Goal: Transaction & Acquisition: Purchase product/service

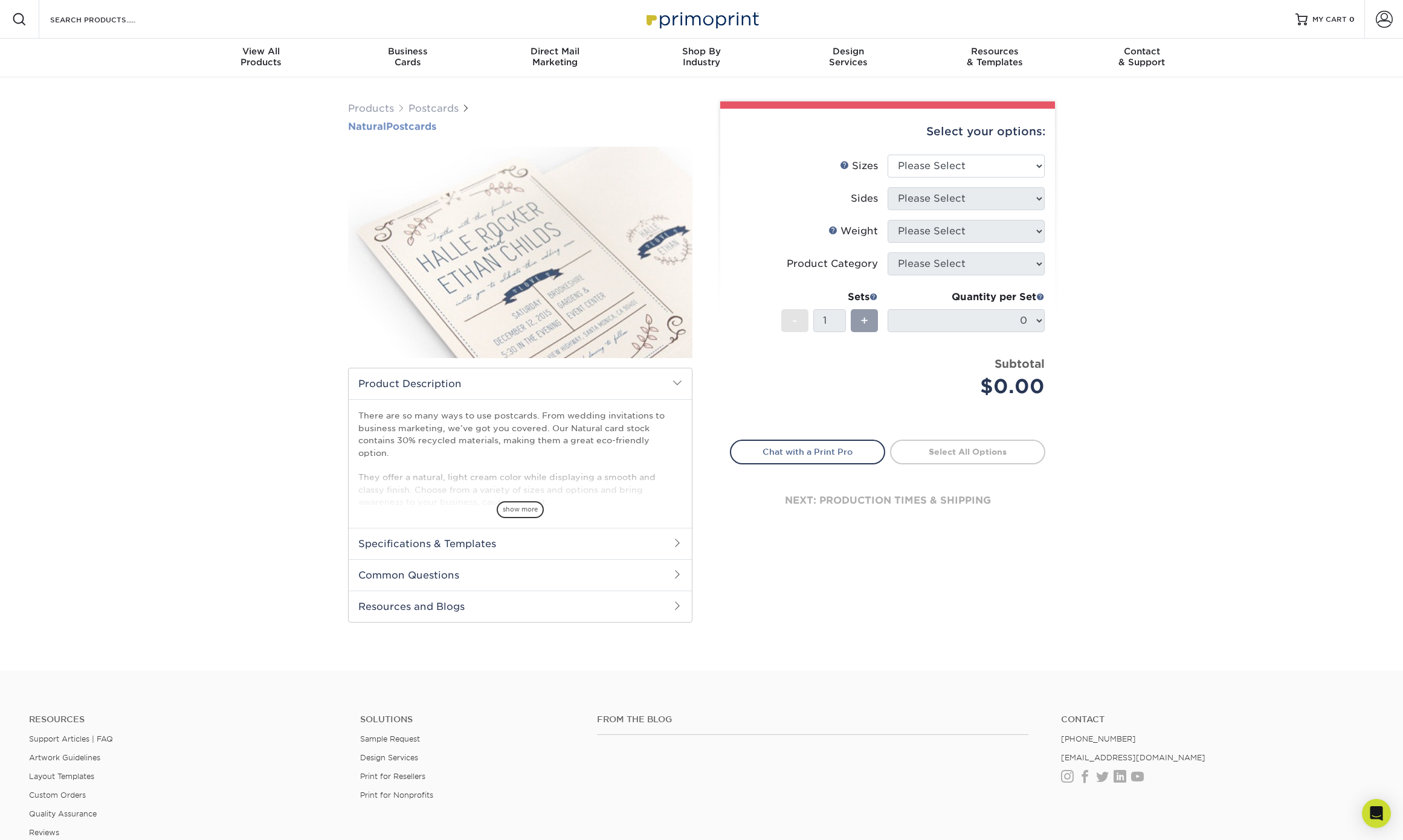
click at [411, 121] on h1 "Natural Postcards" at bounding box center [520, 127] width 344 height 12
click at [681, 538] on span at bounding box center [677, 542] width 10 height 10
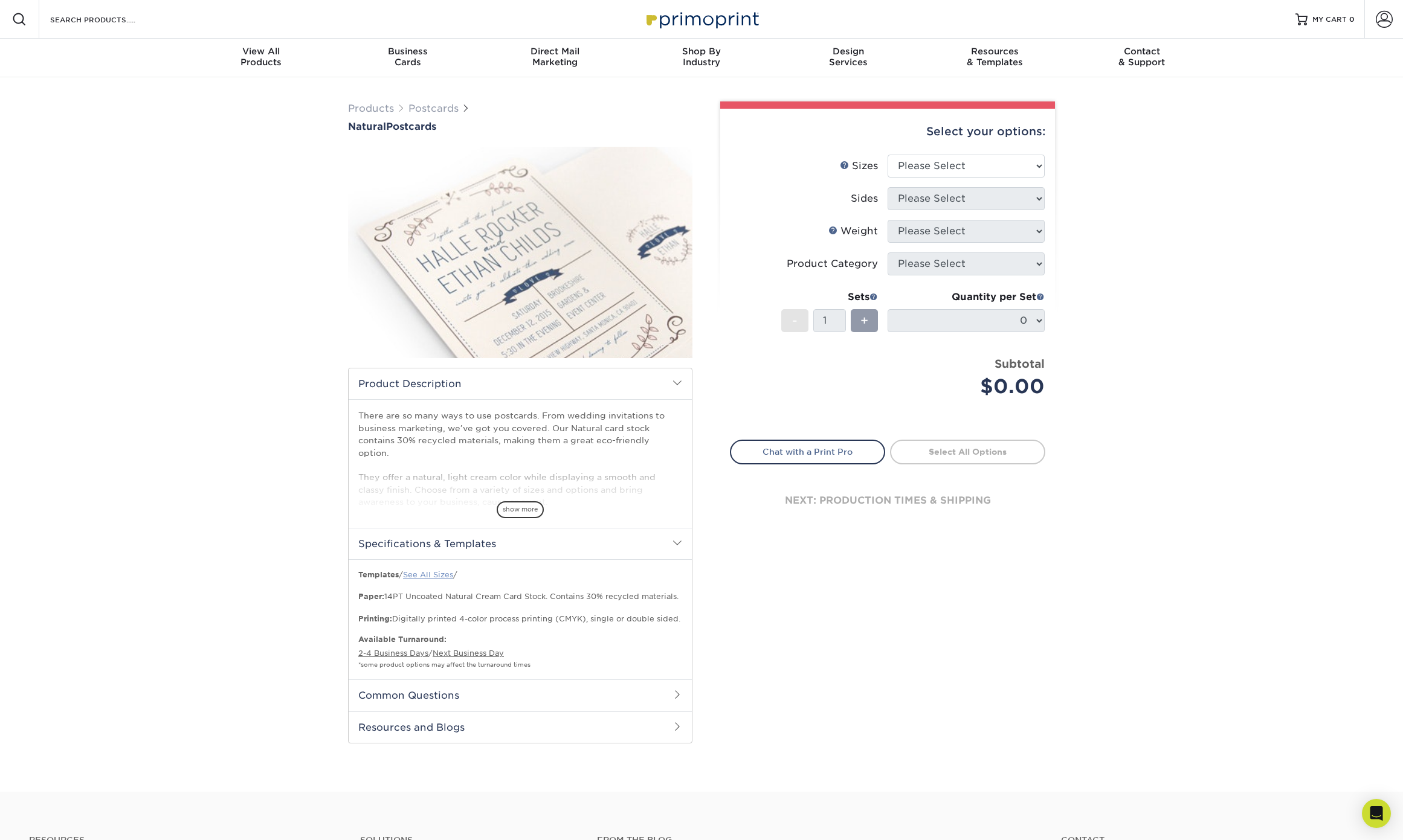
click at [418, 570] on link "See All Sizes" at bounding box center [428, 575] width 50 height 9
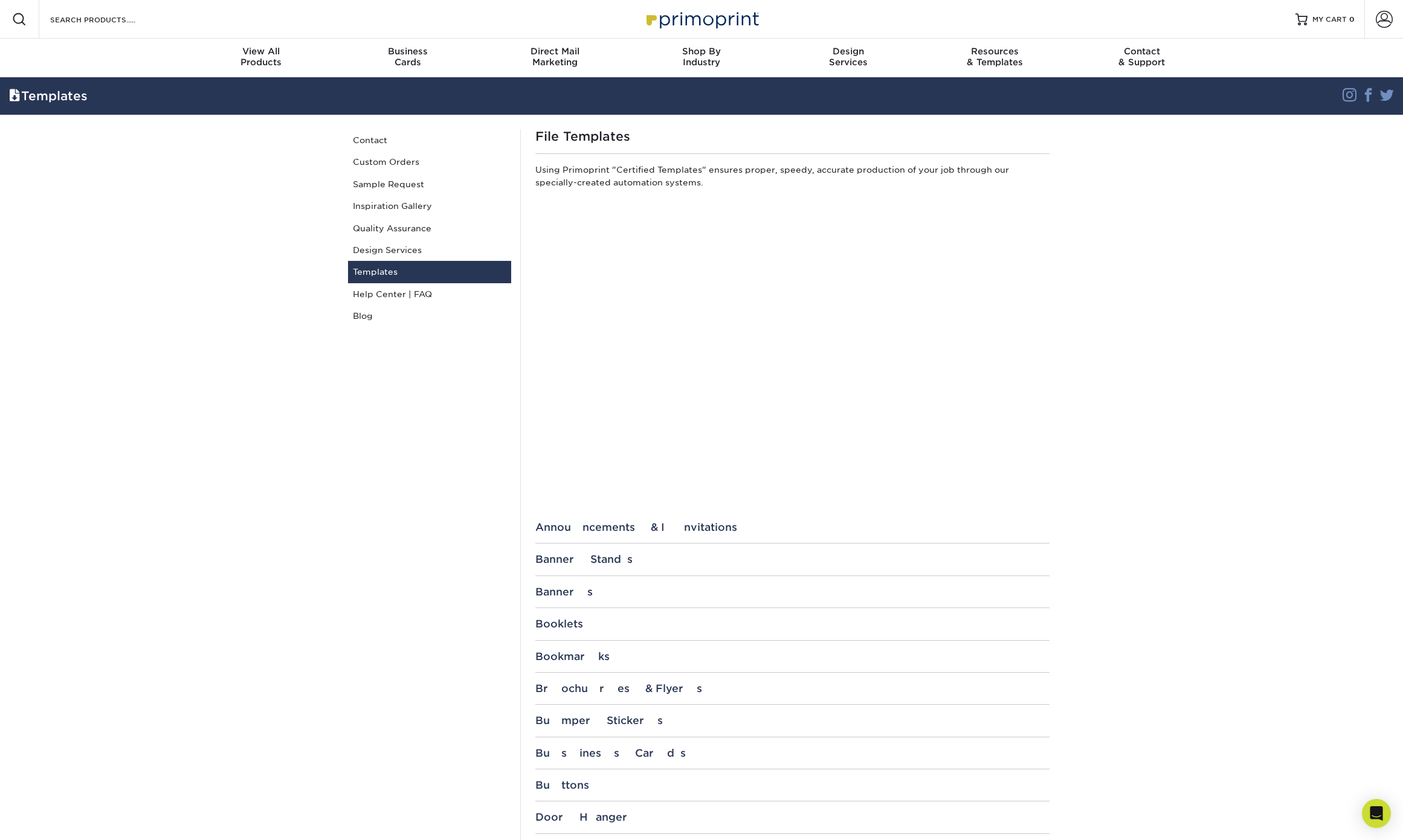
click at [259, 14] on div "Resources Menu Search Products Account SIGN IN CREATE AN ACCOUNT forgot passwor…" at bounding box center [701, 19] width 1403 height 38
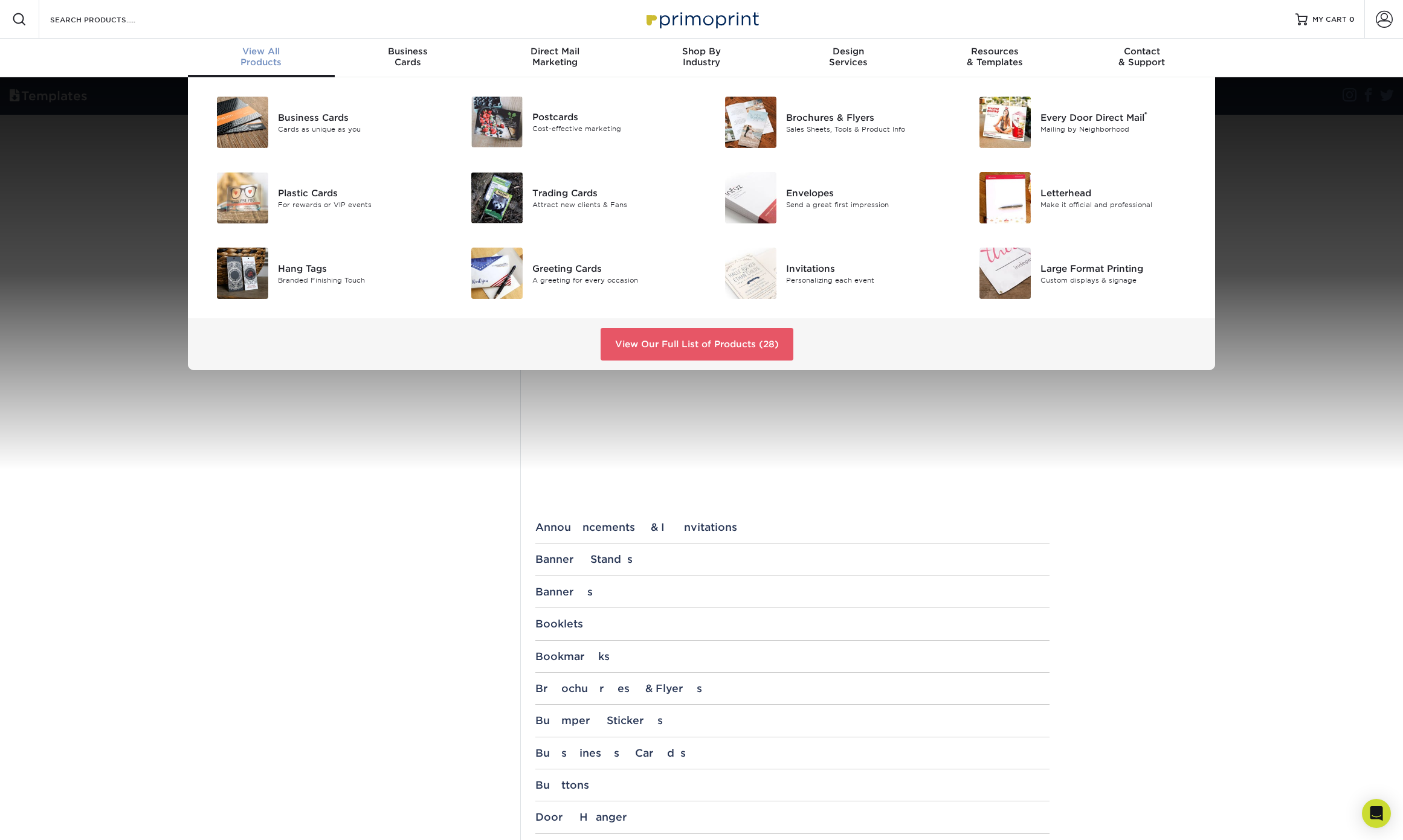
click at [262, 52] on div "View All Products" at bounding box center [261, 57] width 147 height 22
click at [547, 124] on div "Cost-effective marketing" at bounding box center [612, 129] width 160 height 10
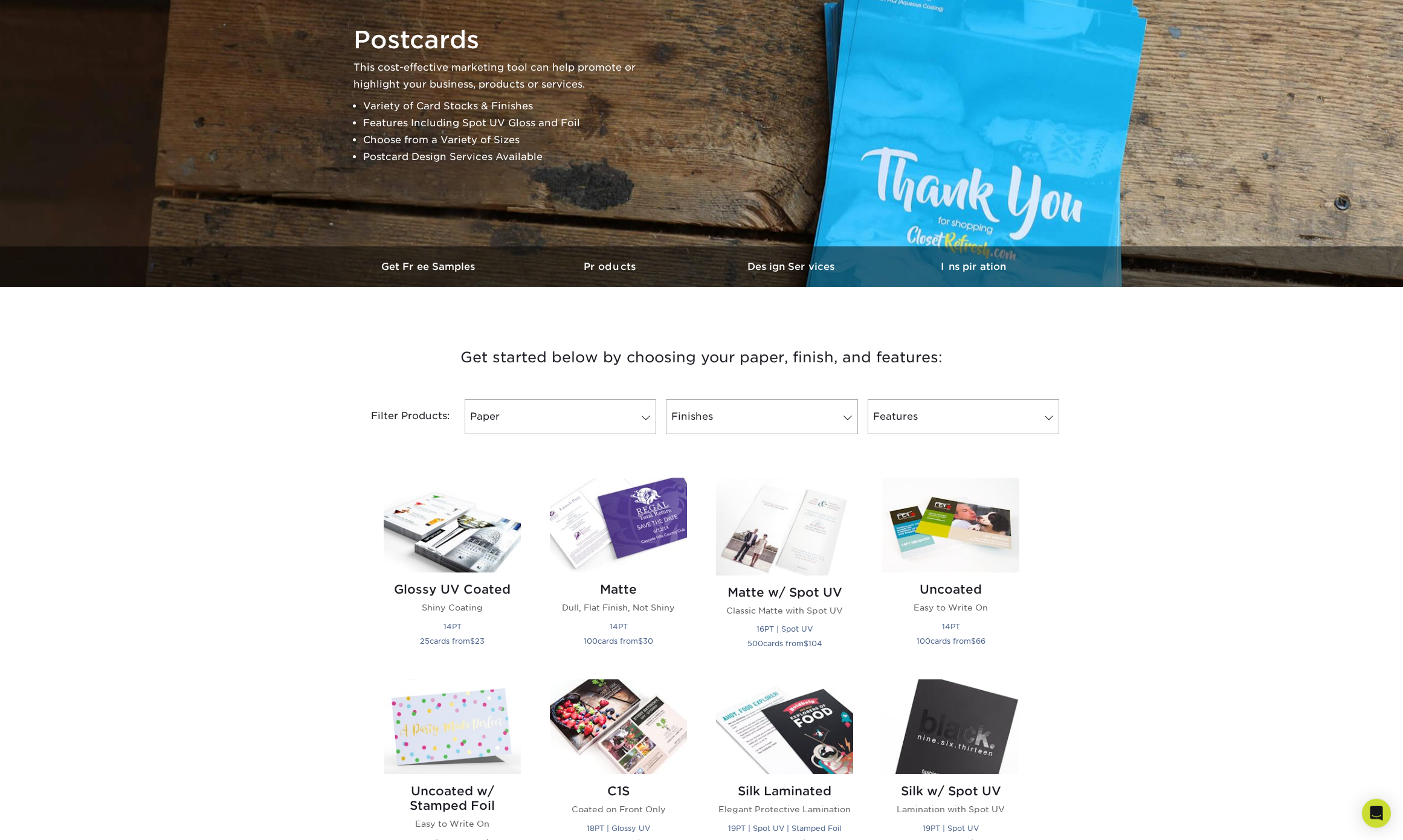
scroll to position [127, 0]
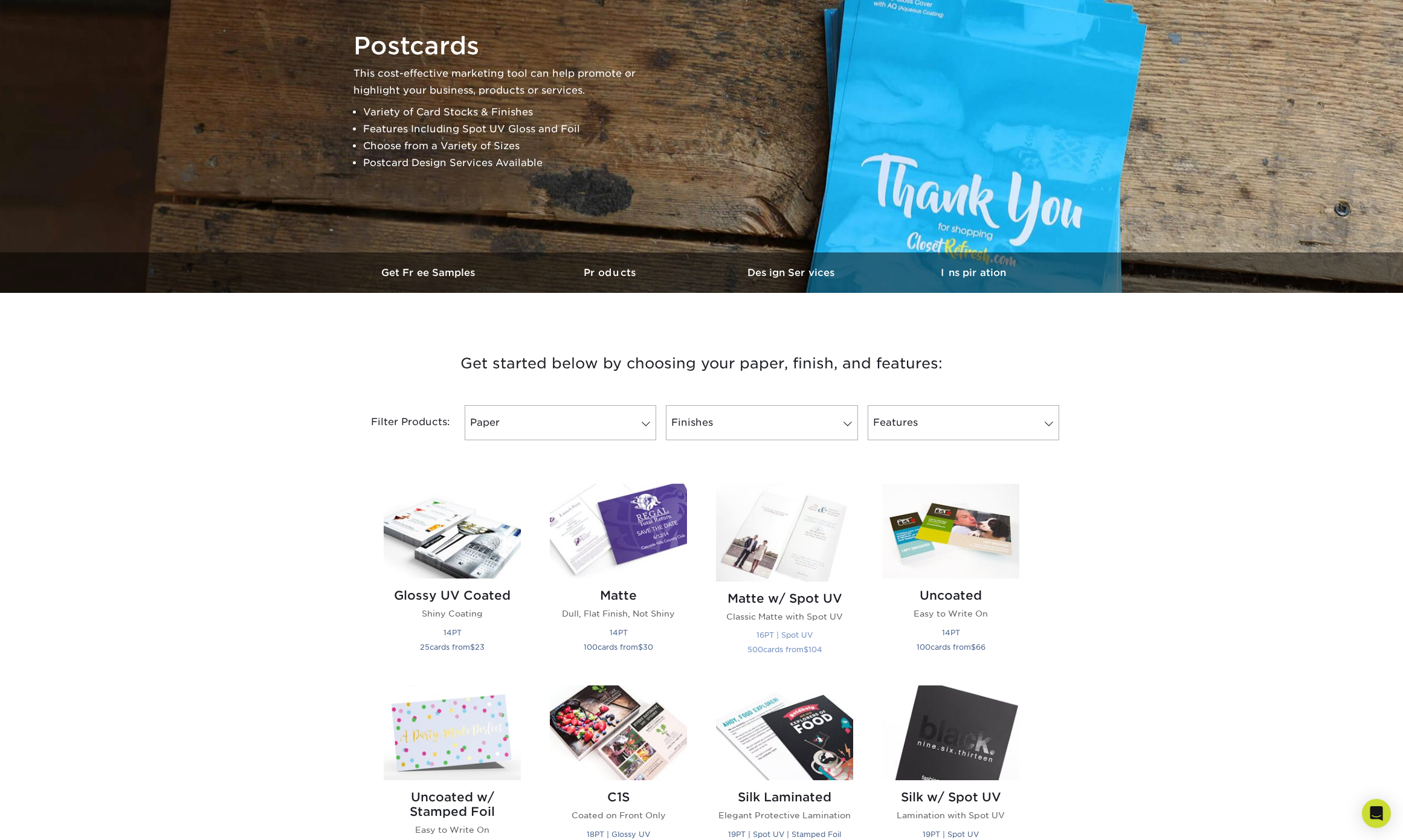
click at [779, 591] on h2 "Matte w/ Spot UV" at bounding box center [784, 598] width 137 height 15
